Goal: Task Accomplishment & Management: Manage account settings

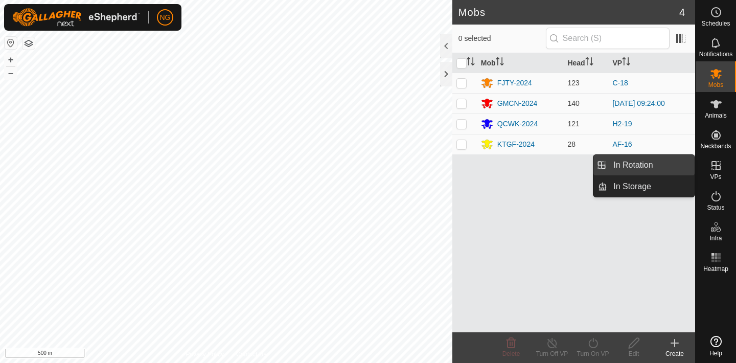
click at [671, 165] on link "In Rotation" at bounding box center [651, 165] width 87 height 20
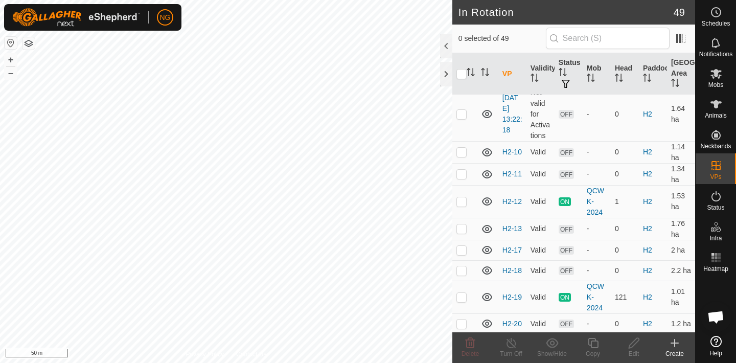
scroll to position [738, 0]
click at [462, 270] on p-checkbox at bounding box center [462, 269] width 10 height 8
checkbox input "false"
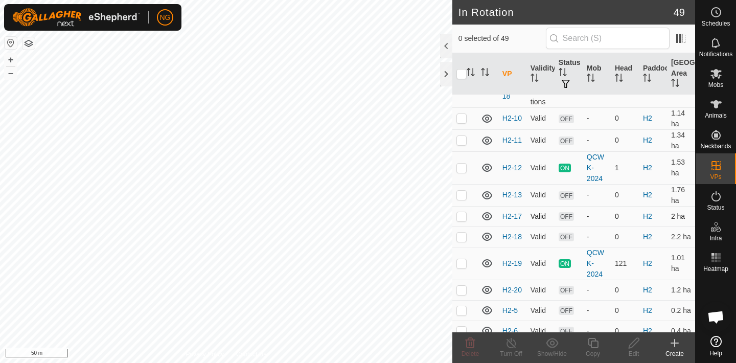
scroll to position [772, 0]
click at [460, 263] on p-checkbox at bounding box center [462, 262] width 10 height 8
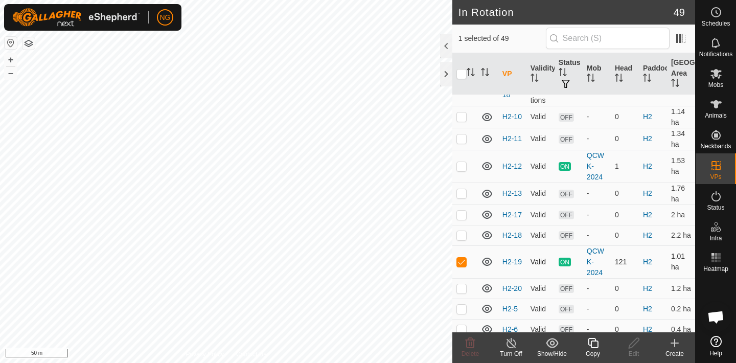
click at [460, 263] on p-checkbox at bounding box center [462, 262] width 10 height 8
checkbox input "false"
click at [459, 292] on p-checkbox at bounding box center [462, 288] width 10 height 8
click at [463, 286] on p-checkbox at bounding box center [462, 288] width 10 height 8
checkbox input "false"
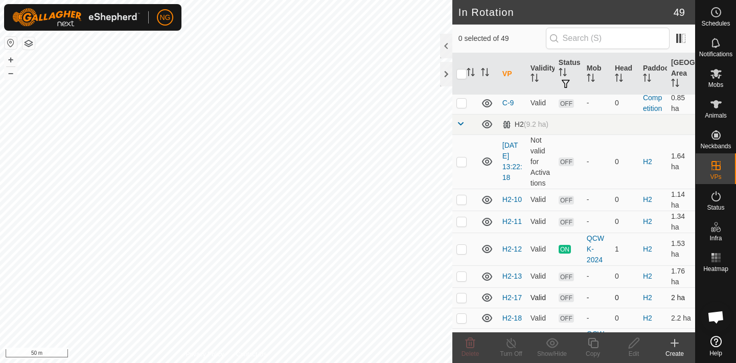
scroll to position [690, 0]
click at [462, 162] on p-checkbox at bounding box center [462, 161] width 10 height 8
checkbox input "true"
click at [633, 344] on icon at bounding box center [634, 343] width 13 height 12
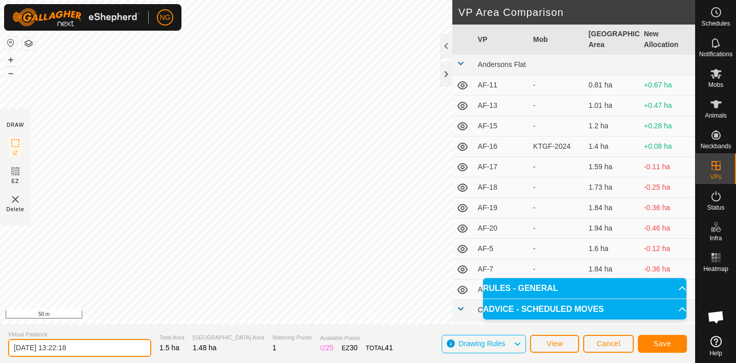
click at [91, 347] on input "[DATE] 13:22:18" at bounding box center [79, 348] width 143 height 18
type input "2"
type input "H2-21"
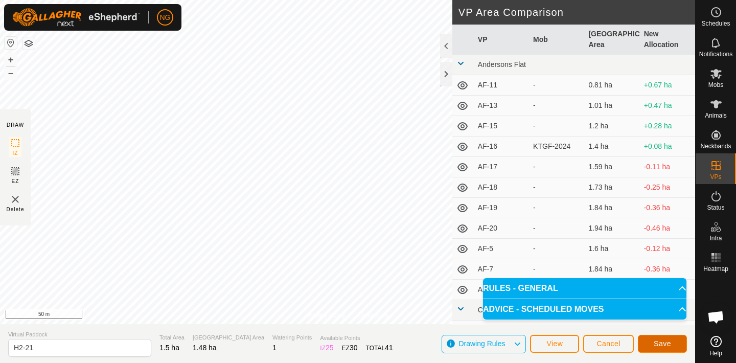
click at [656, 343] on span "Save" at bounding box center [662, 344] width 17 height 8
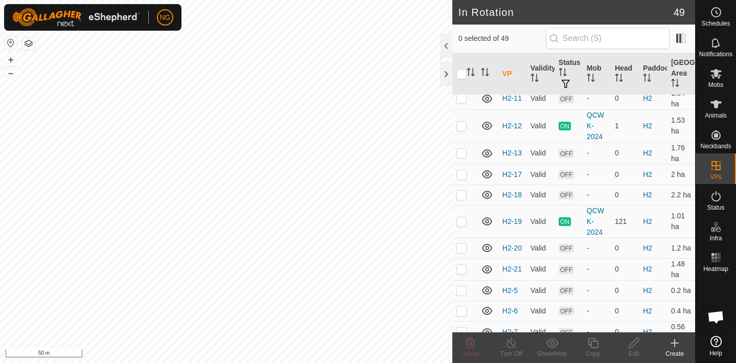
scroll to position [764, 0]
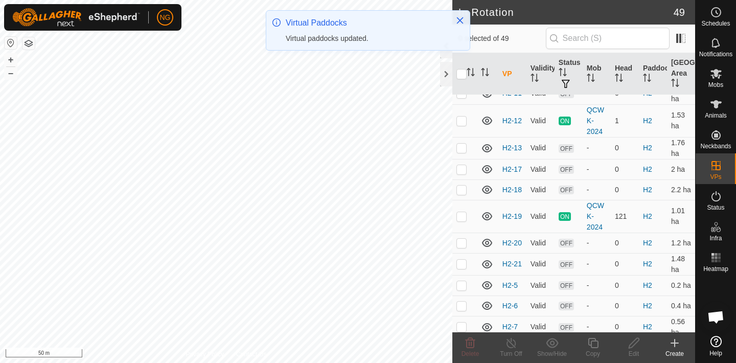
click at [462, 264] on p-checkbox at bounding box center [462, 264] width 10 height 8
checkbox input "true"
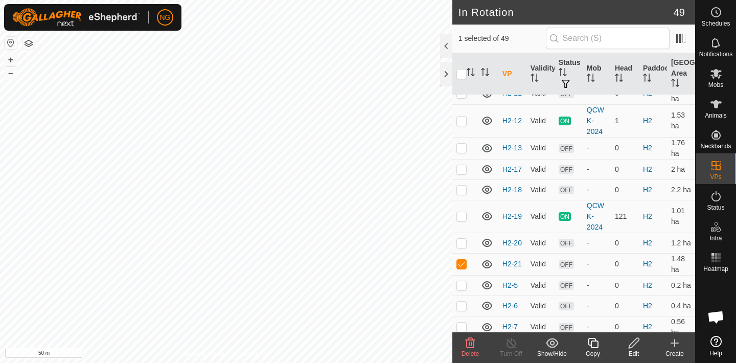
click at [594, 342] on icon at bounding box center [593, 343] width 13 height 12
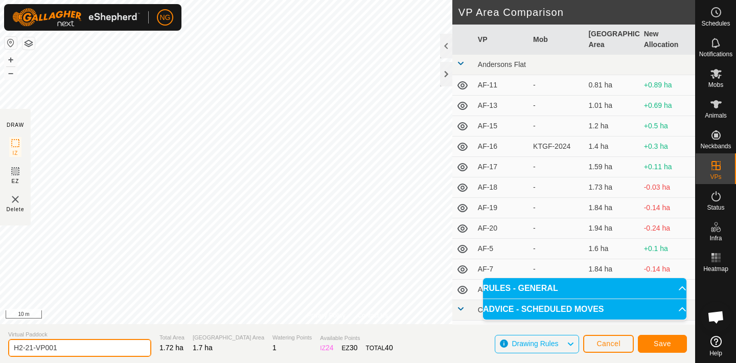
click at [69, 347] on input "H2-21-VP001" at bounding box center [79, 348] width 143 height 18
type input "H2-22"
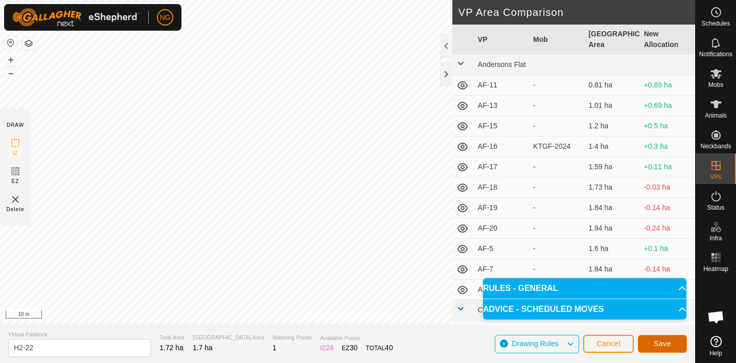
click at [662, 339] on button "Save" at bounding box center [662, 344] width 49 height 18
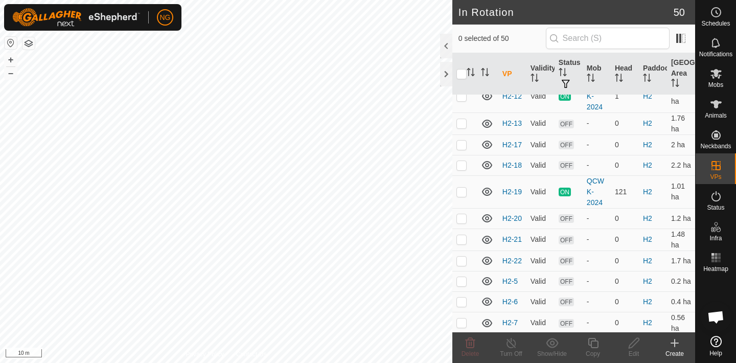
scroll to position [802, 0]
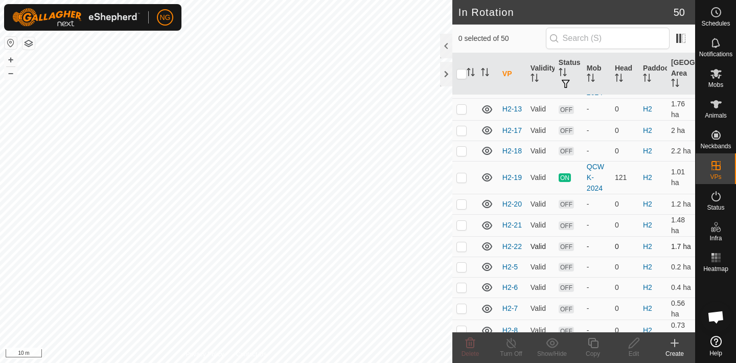
click at [461, 246] on p-checkbox at bounding box center [462, 246] width 10 height 8
checkbox input "true"
click at [594, 342] on icon at bounding box center [593, 343] width 13 height 12
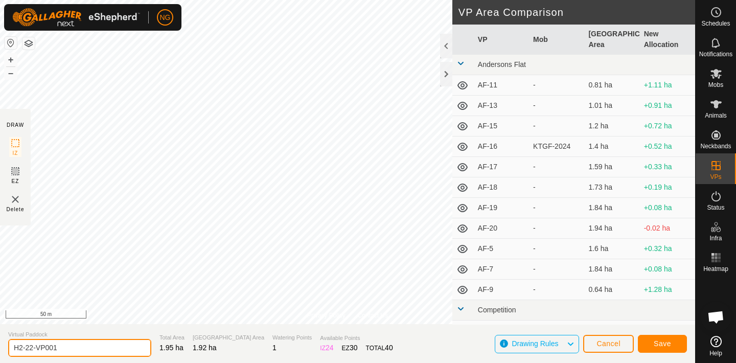
click at [67, 346] on input "H2-22-VP001" at bounding box center [79, 348] width 143 height 18
type input "H2-23"
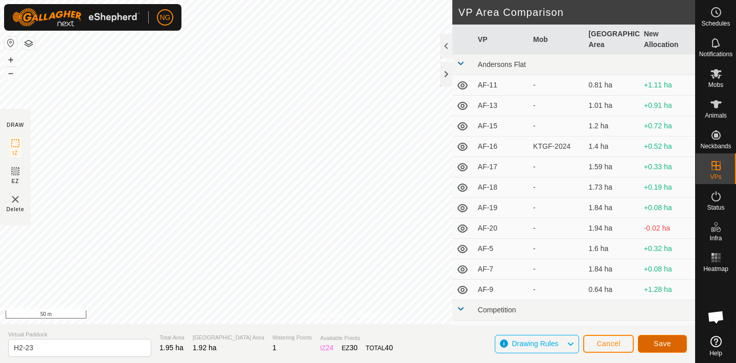
click at [665, 341] on span "Save" at bounding box center [662, 344] width 17 height 8
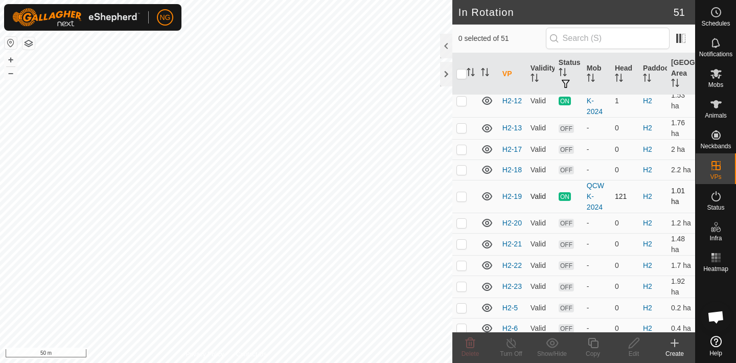
scroll to position [786, 0]
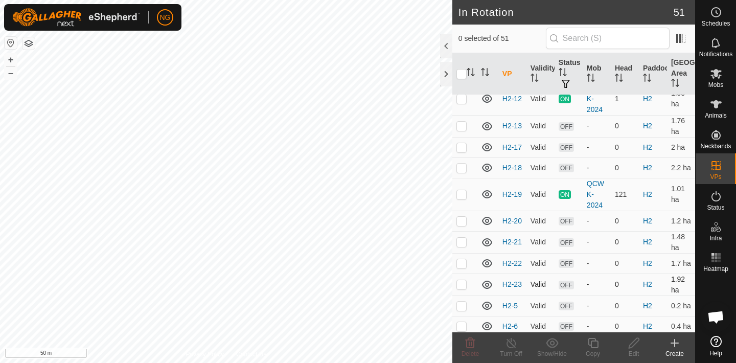
click at [462, 284] on p-checkbox at bounding box center [462, 284] width 10 height 8
checkbox input "true"
click at [593, 345] on icon at bounding box center [593, 343] width 13 height 12
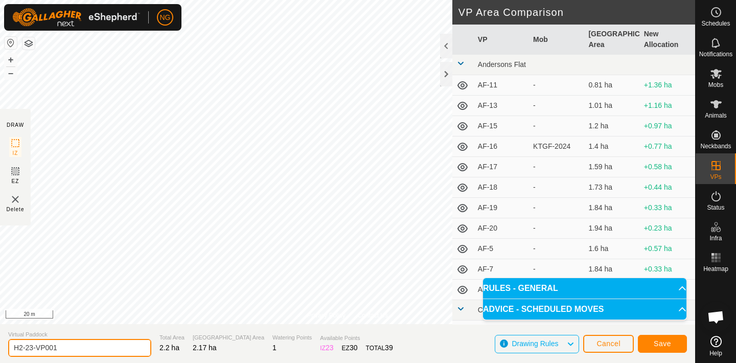
click at [67, 348] on input "H2-23-VP001" at bounding box center [79, 348] width 143 height 18
type input "H2-24"
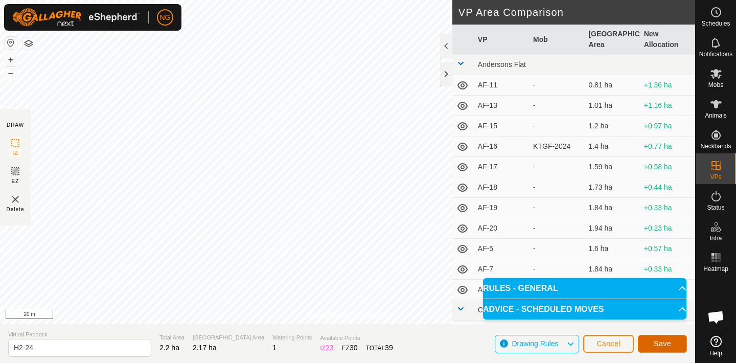
click at [660, 340] on span "Save" at bounding box center [662, 344] width 17 height 8
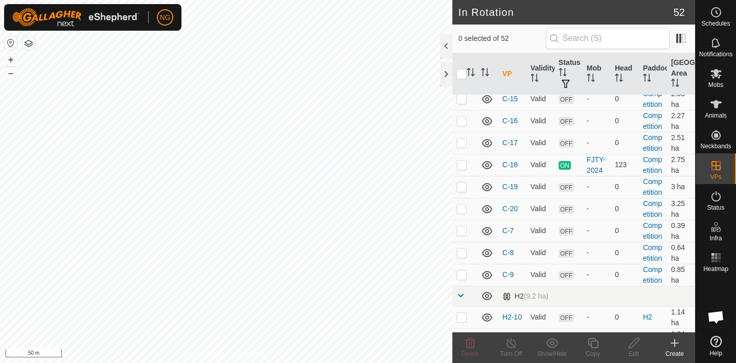
scroll to position [516, 0]
click at [461, 210] on p-checkbox at bounding box center [462, 210] width 10 height 8
checkbox input "true"
click at [595, 346] on icon at bounding box center [593, 343] width 13 height 12
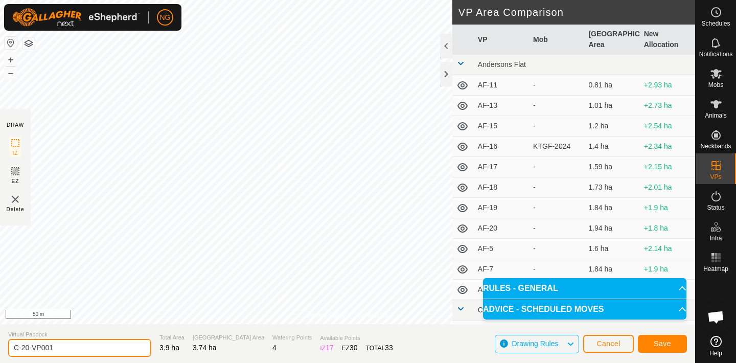
click at [69, 349] on input "C-20-VP001" at bounding box center [79, 348] width 143 height 18
type input "C-21"
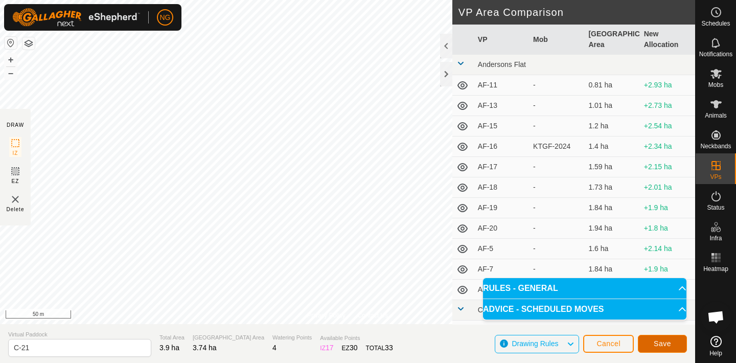
click at [662, 342] on span "Save" at bounding box center [662, 344] width 17 height 8
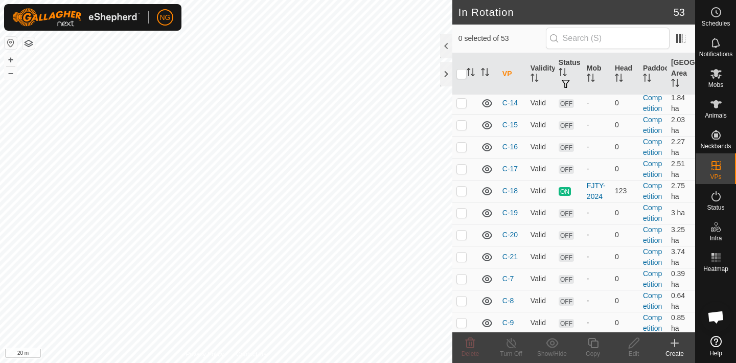
scroll to position [492, 0]
click at [463, 257] on p-checkbox at bounding box center [462, 256] width 10 height 8
checkbox input "true"
click at [633, 346] on icon at bounding box center [634, 343] width 10 height 10
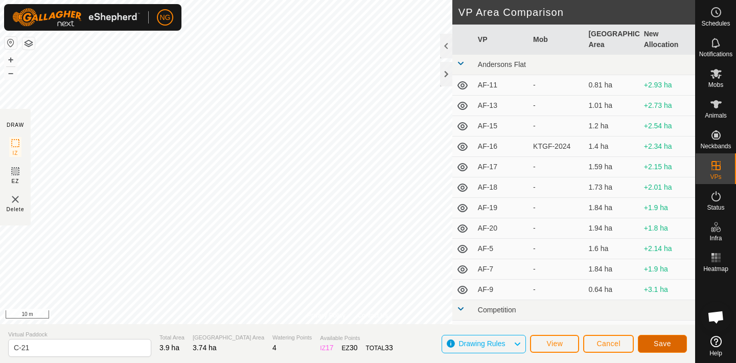
click at [667, 339] on button "Save" at bounding box center [662, 344] width 49 height 18
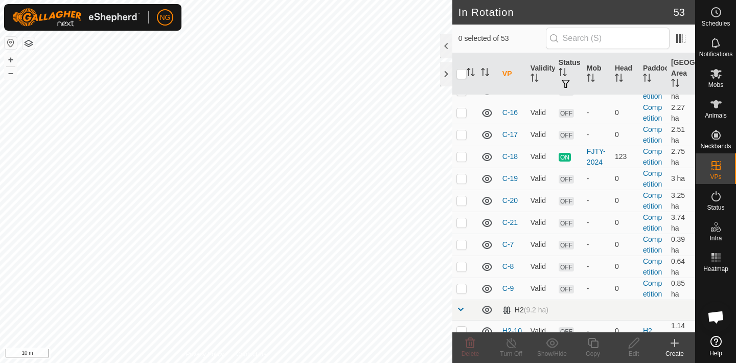
scroll to position [529, 0]
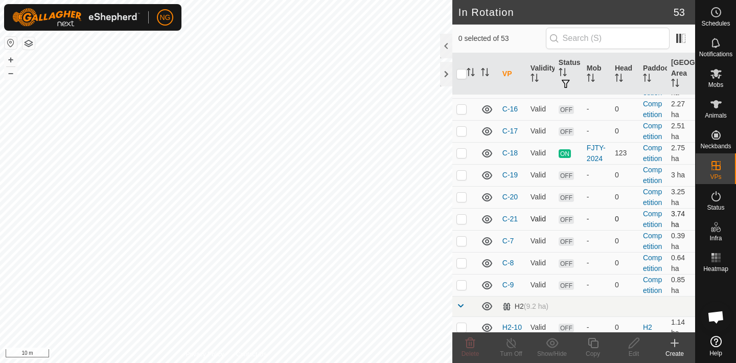
click at [463, 219] on p-checkbox at bounding box center [462, 219] width 10 height 8
checkbox input "true"
click at [594, 343] on icon at bounding box center [593, 343] width 13 height 12
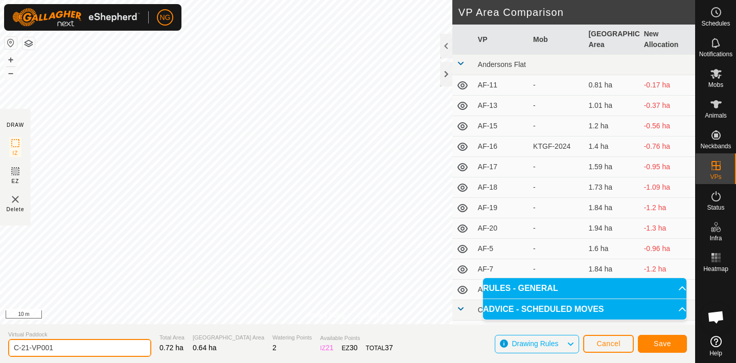
click at [69, 347] on input "C-21-VP001" at bounding box center [79, 348] width 143 height 18
type input "C-22"
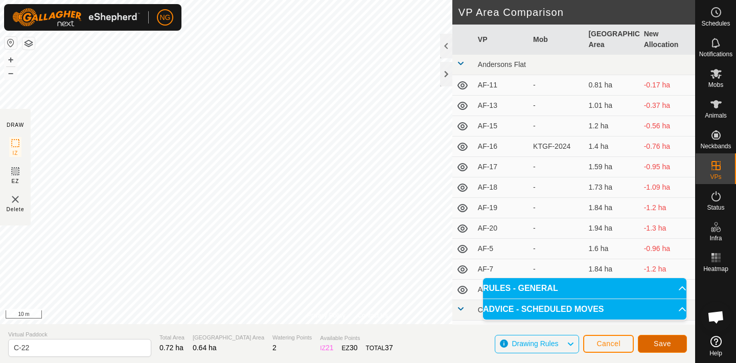
click at [656, 340] on span "Save" at bounding box center [662, 344] width 17 height 8
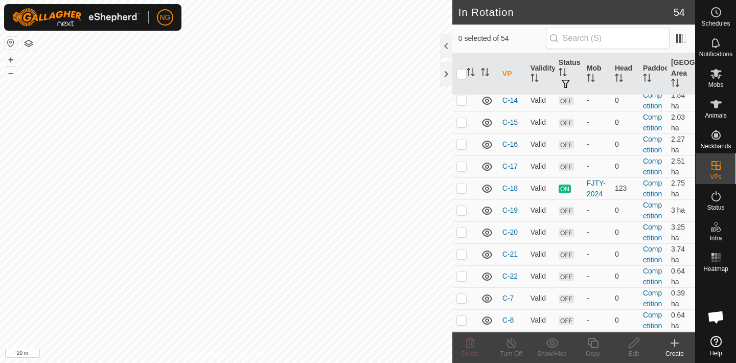
scroll to position [495, 0]
click at [462, 276] on p-checkbox at bounding box center [462, 275] width 10 height 8
checkbox input "true"
click at [595, 344] on icon at bounding box center [593, 343] width 13 height 12
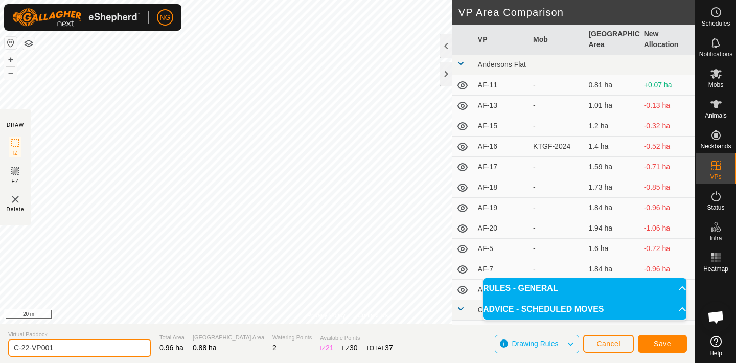
click at [63, 348] on input "C-22-VP001" at bounding box center [79, 348] width 143 height 18
type input "C-23"
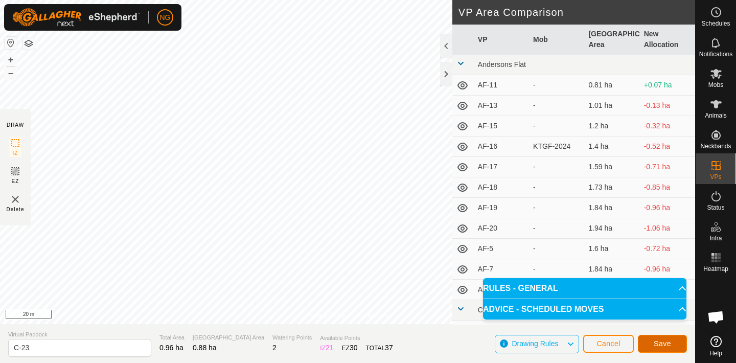
click at [652, 340] on button "Save" at bounding box center [662, 344] width 49 height 18
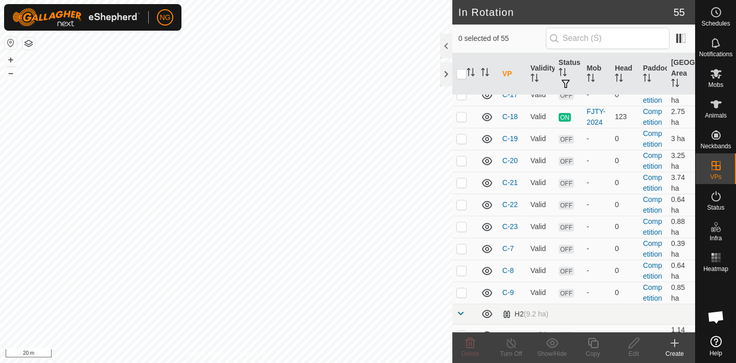
scroll to position [567, 0]
click at [461, 225] on p-checkbox at bounding box center [462, 225] width 10 height 8
checkbox input "true"
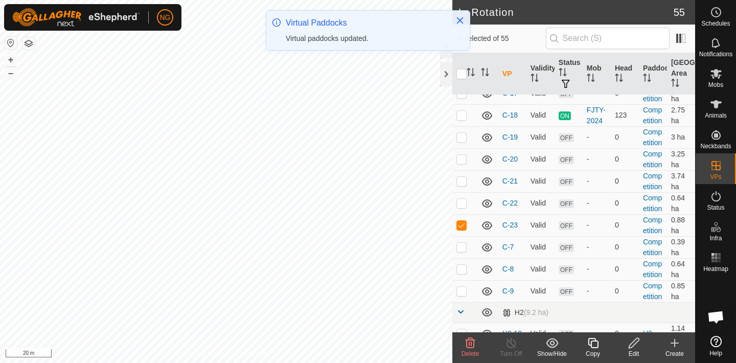
click at [594, 344] on icon at bounding box center [593, 343] width 13 height 12
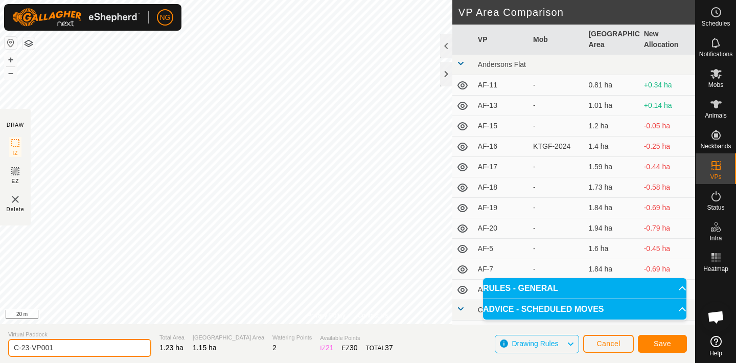
click at [62, 347] on input "C-23-VP001" at bounding box center [79, 348] width 143 height 18
type input "C-24"
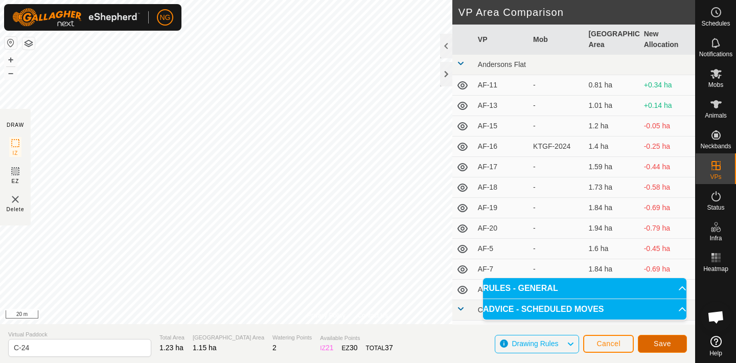
click at [666, 340] on span "Save" at bounding box center [662, 344] width 17 height 8
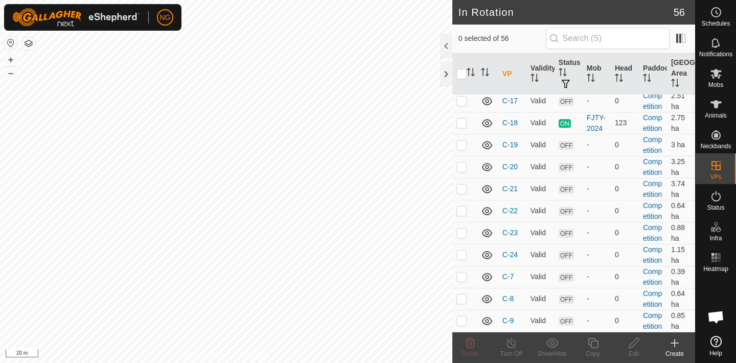
scroll to position [561, 0]
click at [462, 254] on p-checkbox at bounding box center [462, 253] width 10 height 8
checkbox input "true"
click at [592, 342] on icon at bounding box center [593, 343] width 13 height 12
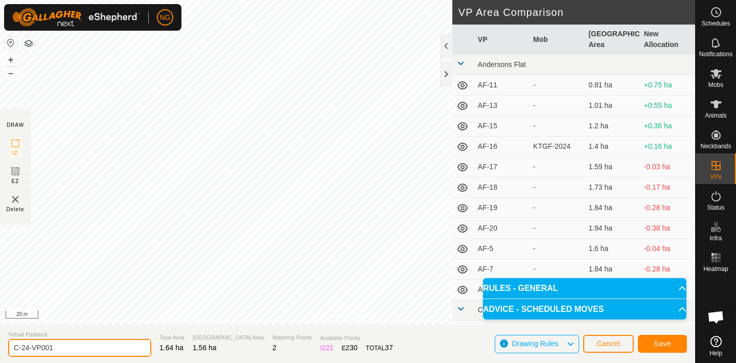
click at [67, 347] on input "C-24-VP001" at bounding box center [79, 348] width 143 height 18
type input "C-25"
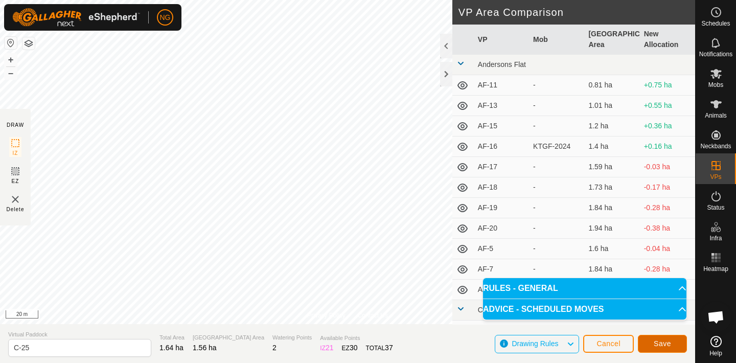
click at [662, 344] on span "Save" at bounding box center [662, 344] width 17 height 8
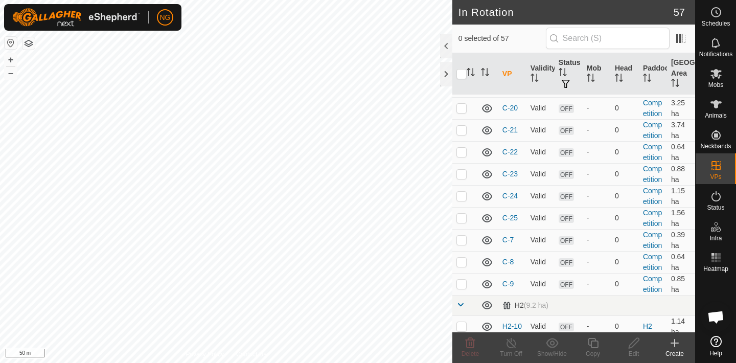
scroll to position [622, 0]
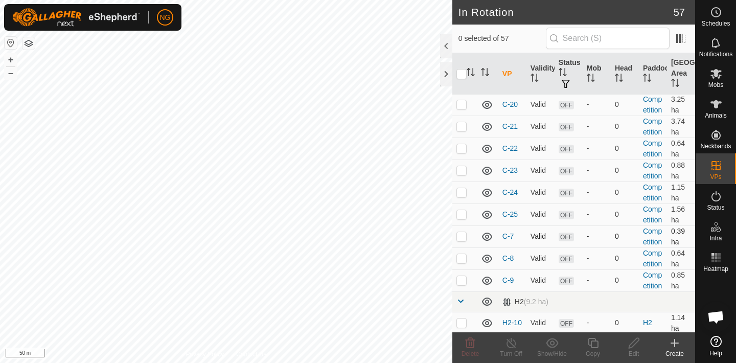
click at [463, 236] on p-checkbox at bounding box center [462, 236] width 10 height 8
checkbox input "true"
click at [633, 344] on icon at bounding box center [634, 343] width 13 height 12
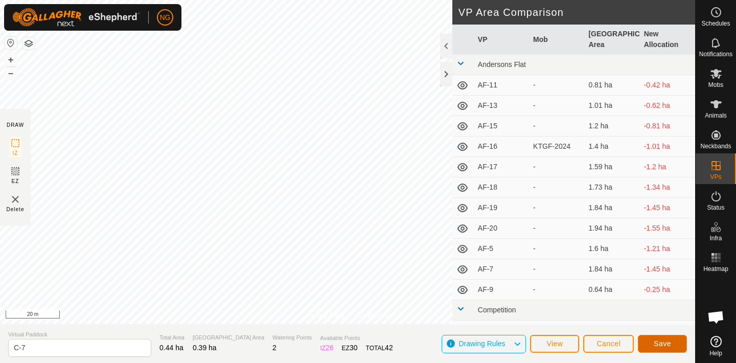
click at [663, 340] on span "Save" at bounding box center [662, 344] width 17 height 8
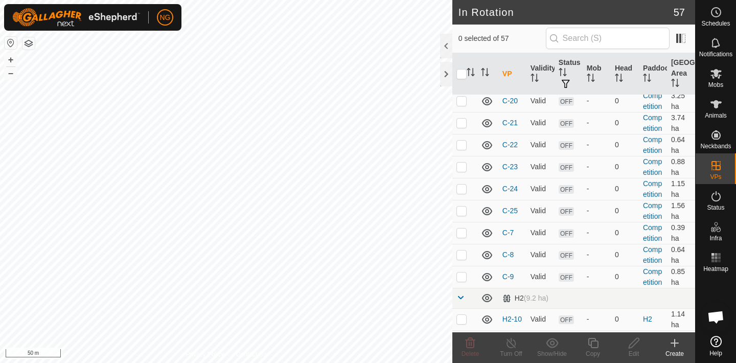
scroll to position [637, 0]
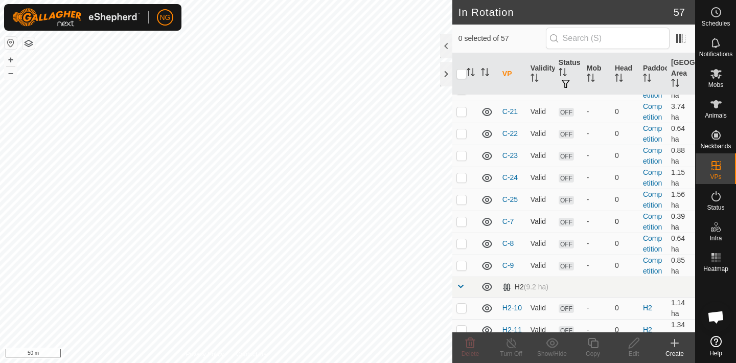
click at [462, 222] on p-checkbox at bounding box center [462, 221] width 10 height 8
checkbox input "false"
click at [462, 244] on p-checkbox at bounding box center [462, 243] width 10 height 8
checkbox input "true"
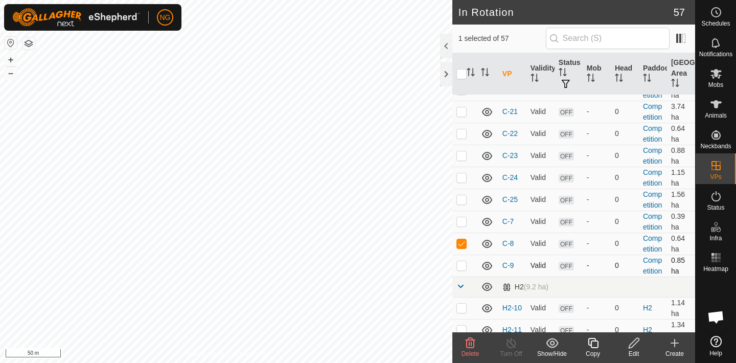
click at [461, 267] on p-checkbox at bounding box center [462, 265] width 10 height 8
checkbox input "true"
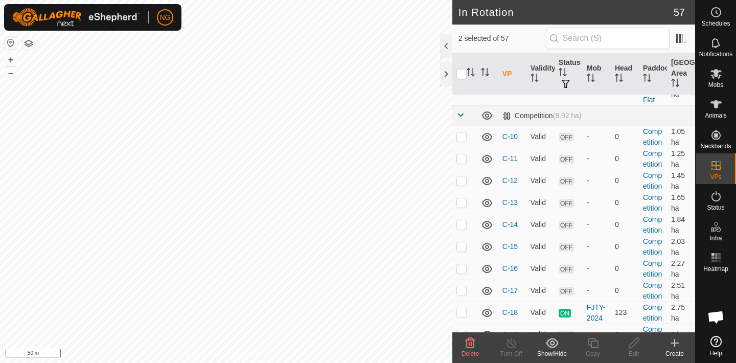
scroll to position [367, 0]
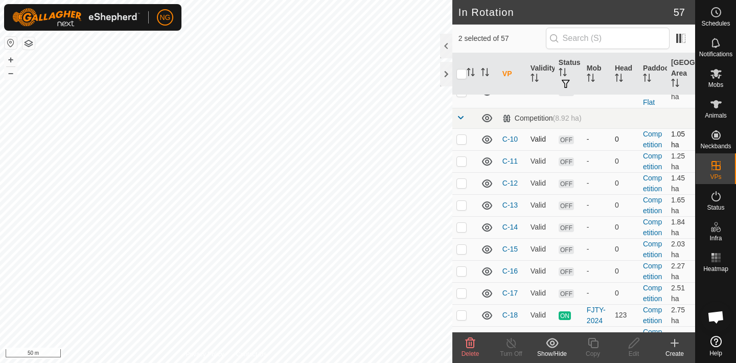
click at [463, 140] on p-checkbox at bounding box center [462, 139] width 10 height 8
checkbox input "true"
click at [462, 163] on p-checkbox at bounding box center [462, 161] width 10 height 8
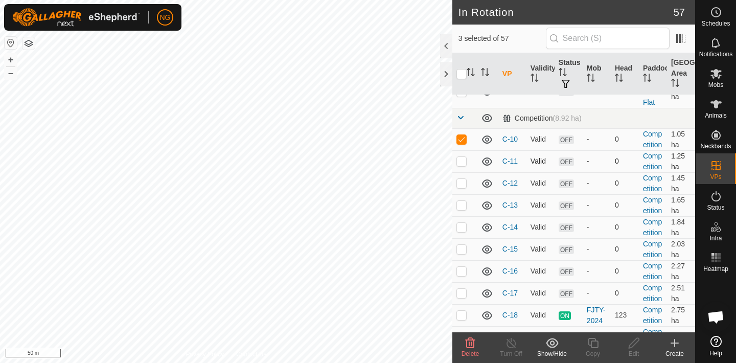
checkbox input "true"
click at [462, 182] on p-checkbox at bounding box center [462, 183] width 10 height 8
checkbox input "true"
click at [461, 205] on p-checkbox at bounding box center [462, 205] width 10 height 8
checkbox input "true"
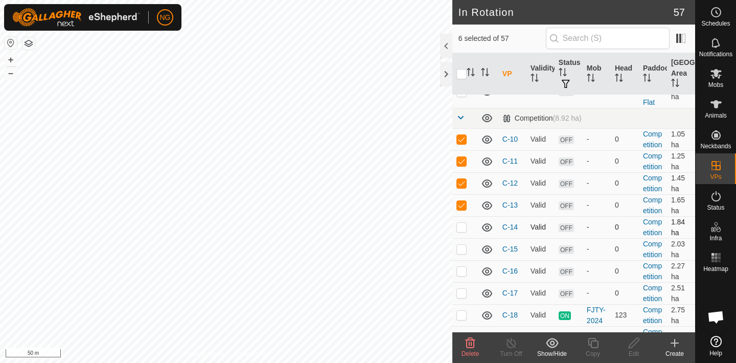
click at [462, 227] on p-checkbox at bounding box center [462, 227] width 10 height 8
checkbox input "false"
click at [462, 205] on p-checkbox at bounding box center [462, 205] width 10 height 8
checkbox input "false"
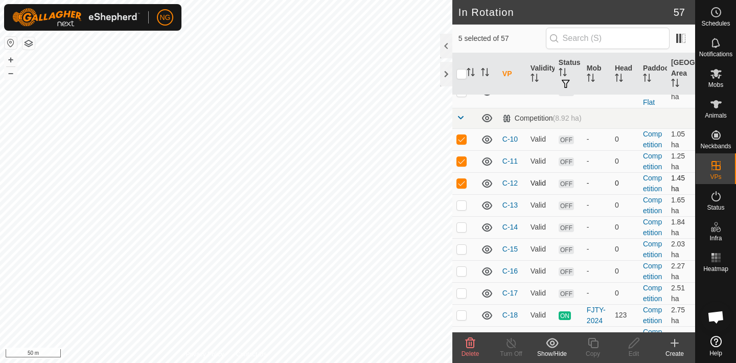
click at [461, 183] on p-checkbox at bounding box center [462, 183] width 10 height 8
checkbox input "false"
click at [461, 157] on p-checkbox at bounding box center [462, 161] width 10 height 8
checkbox input "false"
click at [461, 137] on p-checkbox at bounding box center [462, 139] width 10 height 8
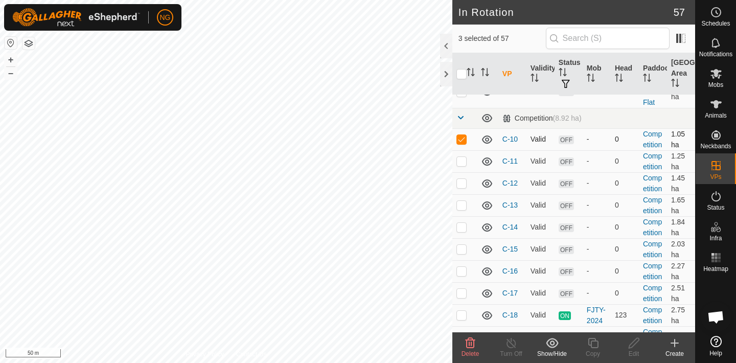
checkbox input "false"
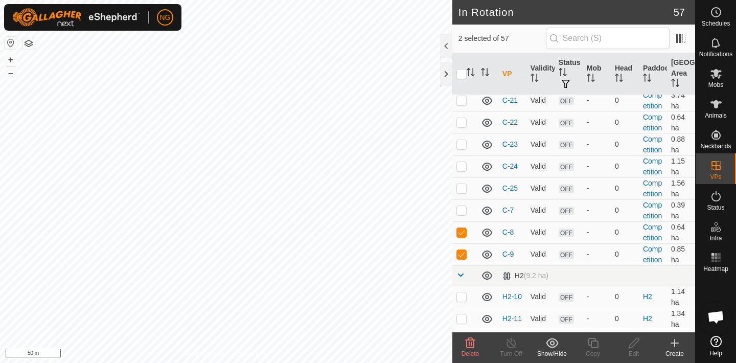
scroll to position [649, 0]
click at [460, 230] on p-checkbox at bounding box center [462, 231] width 10 height 8
checkbox input "false"
click at [463, 250] on p-checkbox at bounding box center [462, 253] width 10 height 8
checkbox input "false"
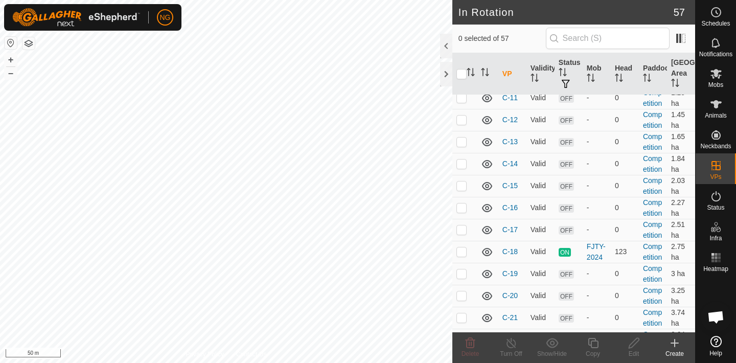
scroll to position [428, 0]
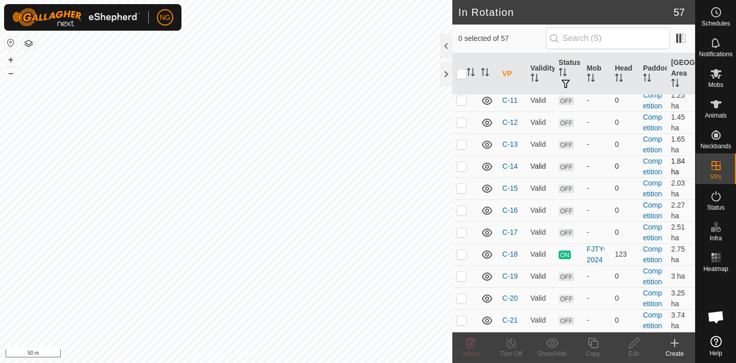
click at [462, 167] on p-checkbox at bounding box center [462, 166] width 10 height 8
click at [460, 166] on p-checkbox at bounding box center [462, 166] width 10 height 8
checkbox input "false"
click at [462, 187] on p-checkbox at bounding box center [462, 188] width 10 height 8
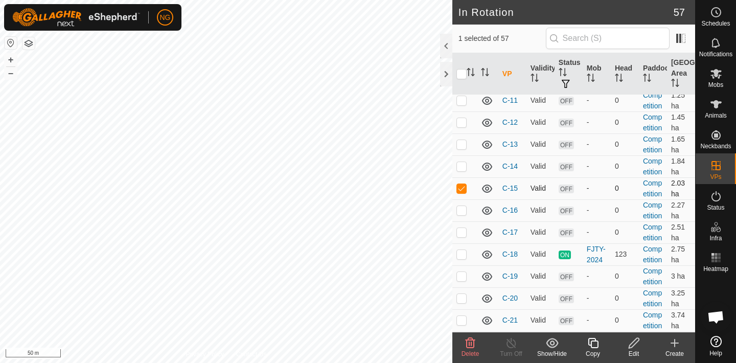
checkbox input "false"
click at [464, 163] on p-checkbox at bounding box center [462, 166] width 10 height 8
checkbox input "true"
click at [461, 145] on p-checkbox at bounding box center [462, 144] width 10 height 8
checkbox input "true"
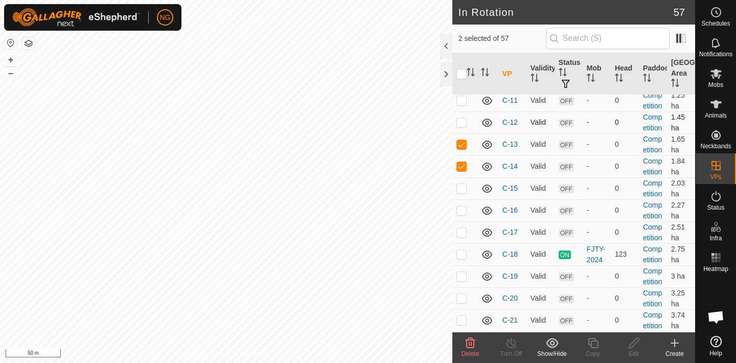
click at [460, 123] on p-checkbox at bounding box center [462, 122] width 10 height 8
checkbox input "true"
click at [462, 103] on p-checkbox at bounding box center [462, 100] width 10 height 8
checkbox input "true"
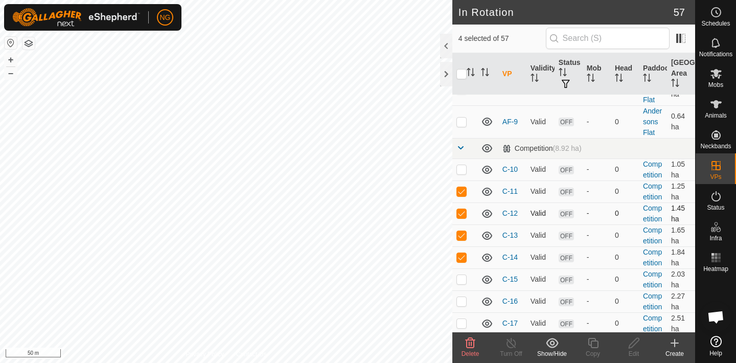
scroll to position [330, 0]
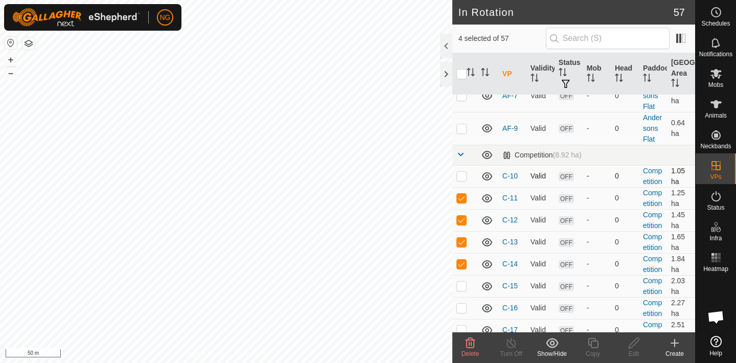
click at [462, 176] on p-checkbox at bounding box center [462, 176] width 10 height 8
checkbox input "true"
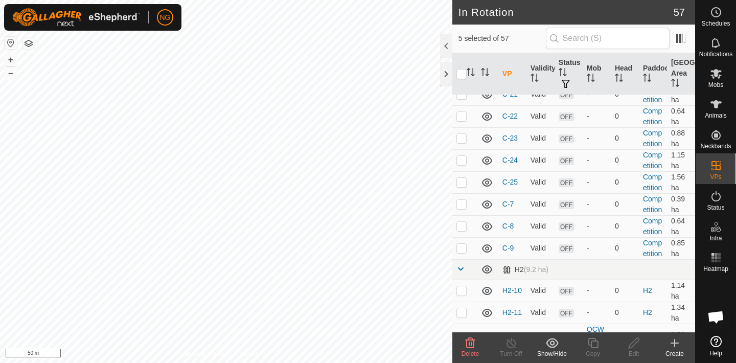
scroll to position [656, 0]
click at [461, 204] on p-checkbox at bounding box center [462, 202] width 10 height 8
checkbox input "false"
click at [461, 227] on p-checkbox at bounding box center [462, 224] width 10 height 8
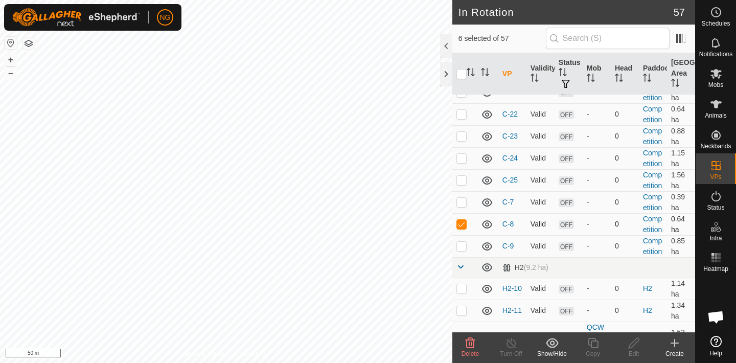
click at [461, 227] on p-checkbox at bounding box center [462, 224] width 10 height 8
checkbox input "false"
click at [461, 200] on p-checkbox at bounding box center [462, 202] width 10 height 8
checkbox input "false"
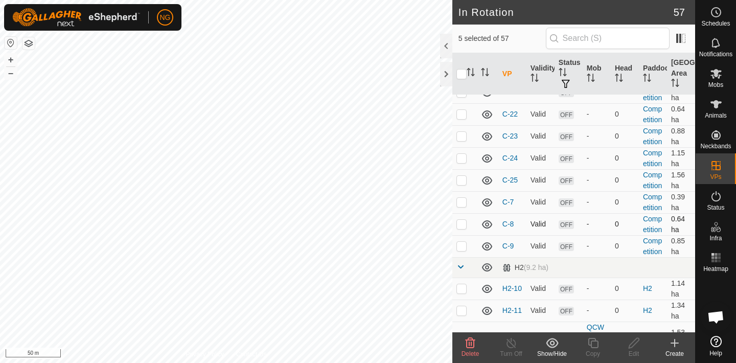
click at [462, 223] on p-checkbox at bounding box center [462, 224] width 10 height 8
checkbox input "true"
click at [464, 246] on p-checkbox at bounding box center [462, 246] width 10 height 8
click at [462, 243] on p-checkbox at bounding box center [462, 246] width 10 height 8
checkbox input "false"
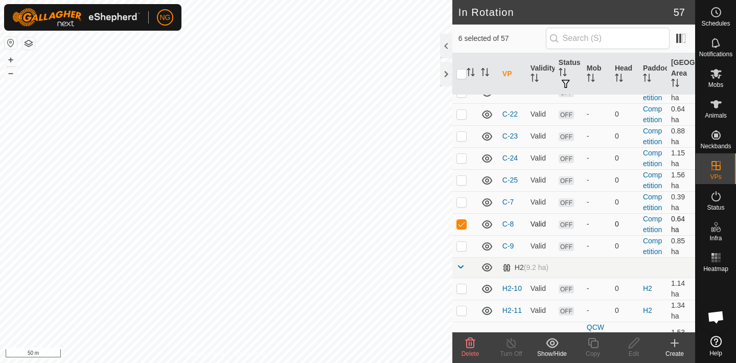
click at [462, 229] on td at bounding box center [465, 224] width 25 height 22
checkbox input "false"
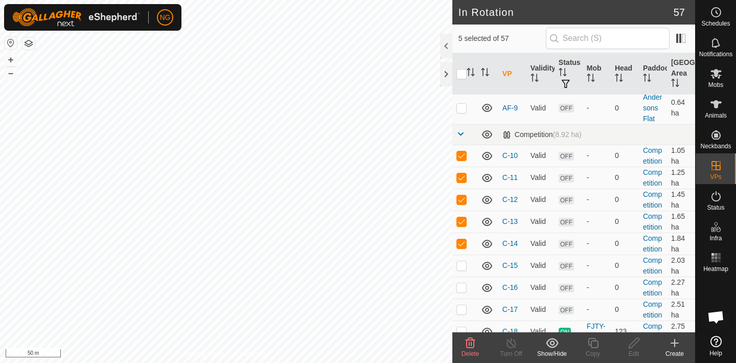
scroll to position [348, 0]
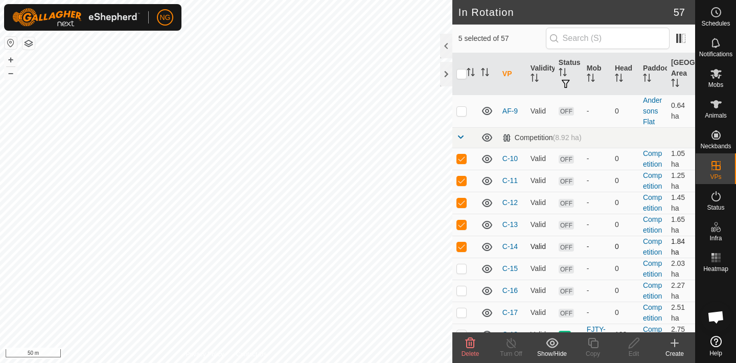
click at [461, 244] on p-checkbox at bounding box center [462, 246] width 10 height 8
checkbox input "false"
click at [461, 223] on p-checkbox at bounding box center [462, 224] width 10 height 8
checkbox input "false"
click at [461, 202] on p-checkbox at bounding box center [462, 202] width 10 height 8
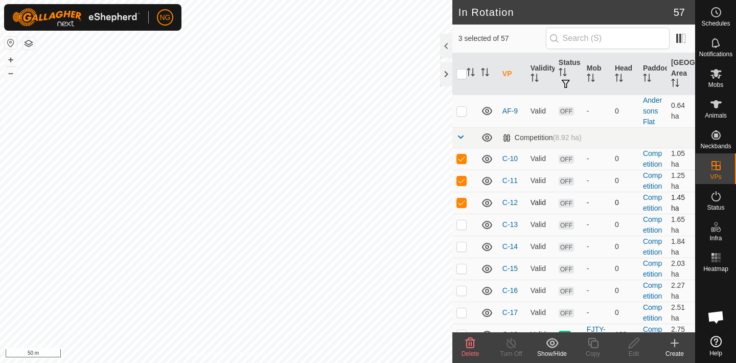
checkbox input "false"
click at [460, 178] on p-checkbox at bounding box center [462, 180] width 10 height 8
click at [462, 181] on p-checkbox at bounding box center [462, 180] width 10 height 8
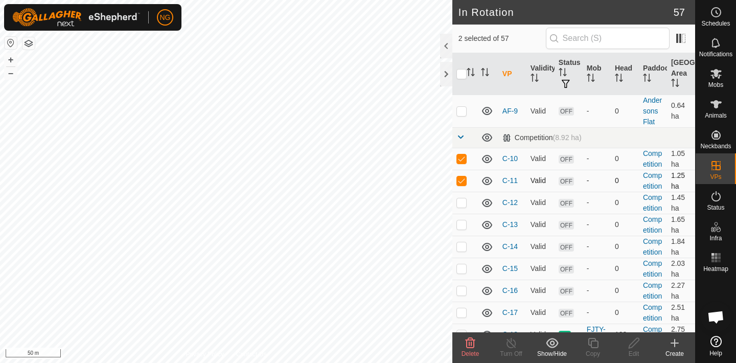
click at [460, 180] on p-checkbox at bounding box center [462, 180] width 10 height 8
checkbox input "false"
click at [461, 157] on p-checkbox at bounding box center [462, 158] width 10 height 8
checkbox input "false"
click at [461, 222] on p-checkbox at bounding box center [462, 224] width 10 height 8
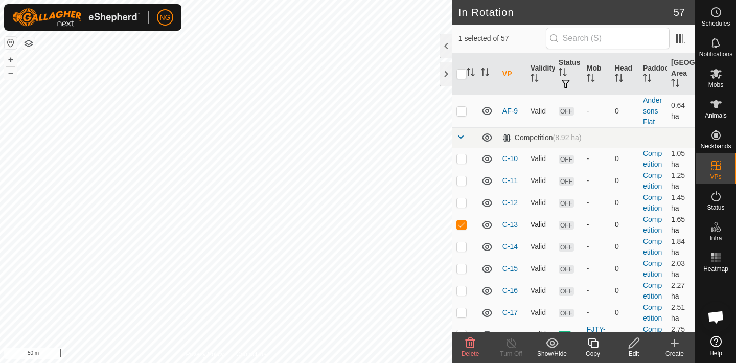
click at [461, 222] on p-checkbox at bounding box center [462, 224] width 10 height 8
checkbox input "false"
click at [462, 246] on p-checkbox at bounding box center [462, 246] width 10 height 8
click at [463, 247] on p-checkbox at bounding box center [462, 246] width 10 height 8
checkbox input "false"
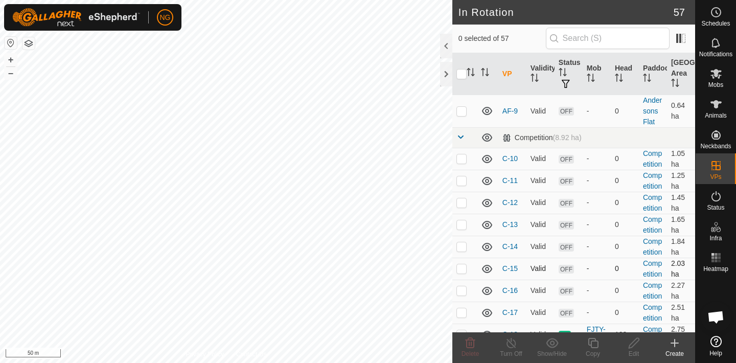
click at [462, 271] on p-checkbox at bounding box center [462, 268] width 10 height 8
checkbox input "false"
click at [460, 245] on p-checkbox at bounding box center [462, 246] width 10 height 8
checkbox input "true"
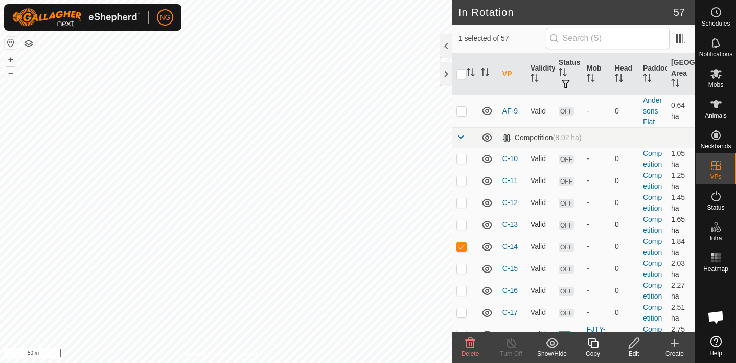
click at [463, 226] on p-checkbox at bounding box center [462, 224] width 10 height 8
checkbox input "true"
click at [461, 201] on p-checkbox at bounding box center [462, 202] width 10 height 8
checkbox input "true"
click at [462, 180] on p-checkbox at bounding box center [462, 180] width 10 height 8
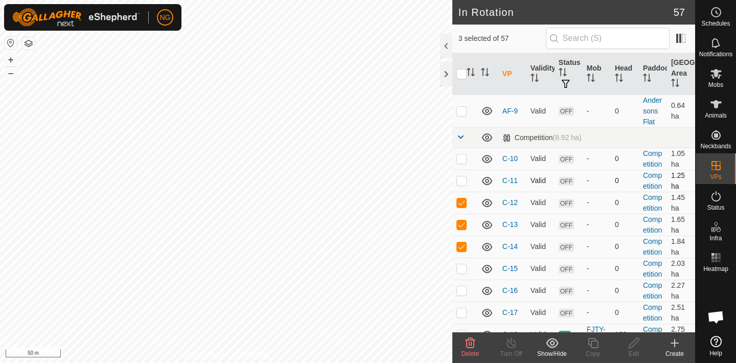
checkbox input "true"
click at [461, 156] on p-checkbox at bounding box center [462, 158] width 10 height 8
checkbox input "true"
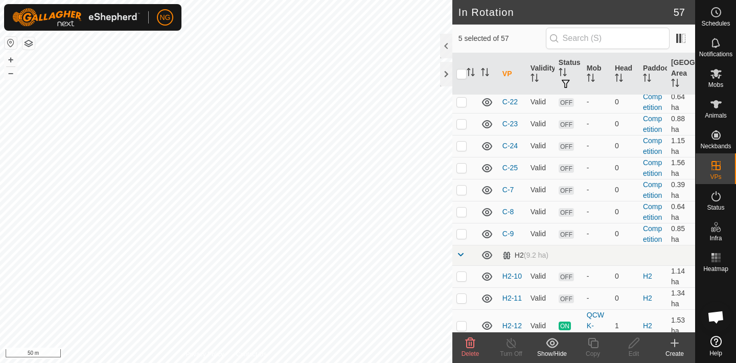
scroll to position [670, 0]
click at [461, 208] on p-checkbox at bounding box center [462, 210] width 10 height 8
checkbox input "true"
click at [461, 230] on p-checkbox at bounding box center [462, 232] width 10 height 8
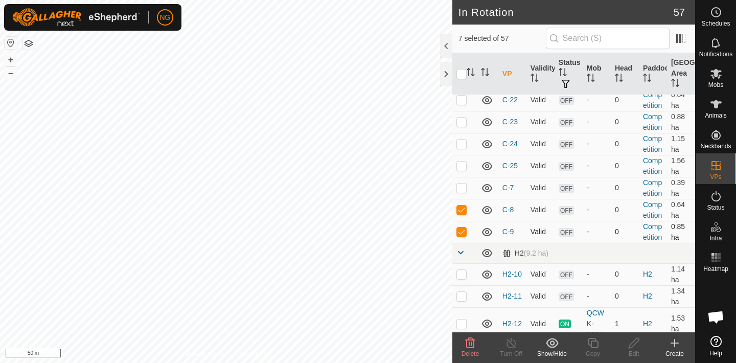
click at [462, 231] on p-checkbox at bounding box center [462, 232] width 10 height 8
checkbox input "false"
click at [463, 207] on p-checkbox at bounding box center [462, 210] width 10 height 8
checkbox input "false"
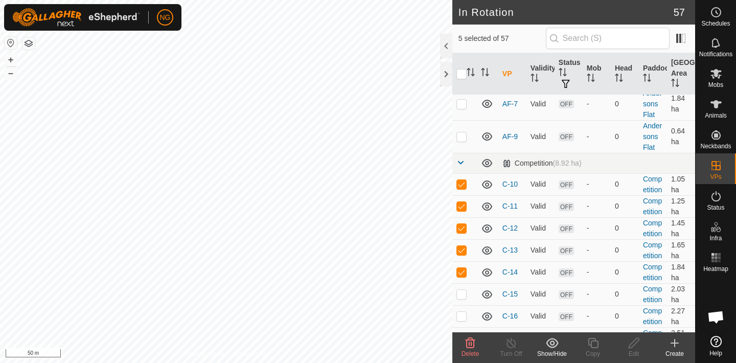
scroll to position [329, 0]
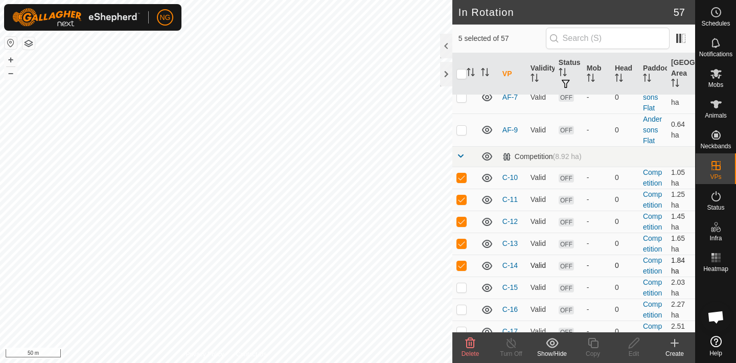
click at [461, 265] on p-checkbox at bounding box center [462, 265] width 10 height 8
checkbox input "false"
click at [463, 241] on p-checkbox at bounding box center [462, 243] width 10 height 8
checkbox input "false"
click at [459, 214] on td at bounding box center [465, 222] width 25 height 22
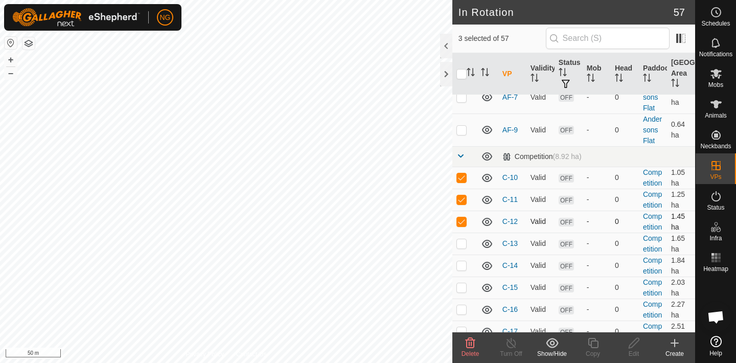
checkbox input "false"
click at [462, 202] on p-checkbox at bounding box center [462, 199] width 10 height 8
checkbox input "false"
click at [461, 175] on p-checkbox at bounding box center [462, 177] width 10 height 8
checkbox input "false"
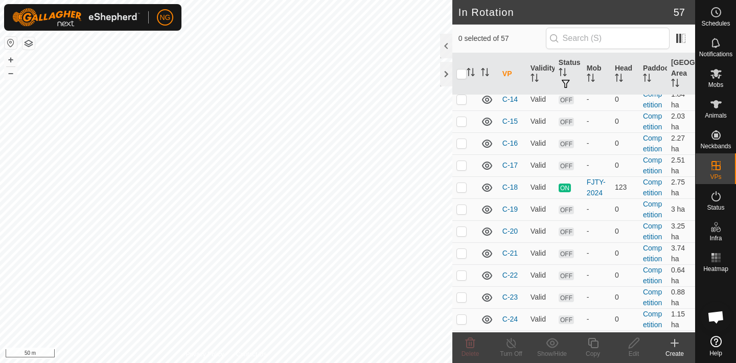
scroll to position [500, 0]
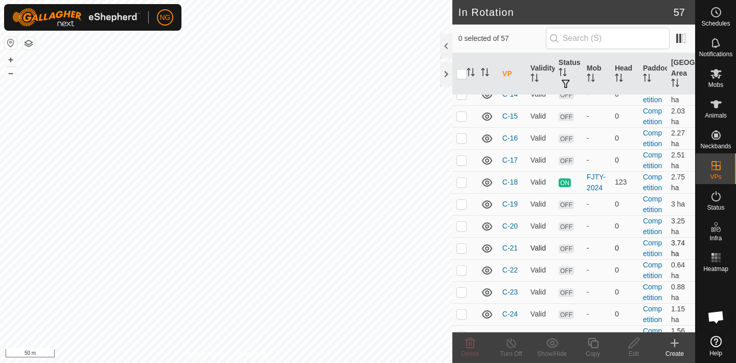
click at [463, 246] on p-checkbox at bounding box center [462, 248] width 10 height 8
checkbox input "false"
